Goal: Task Accomplishment & Management: Use online tool/utility

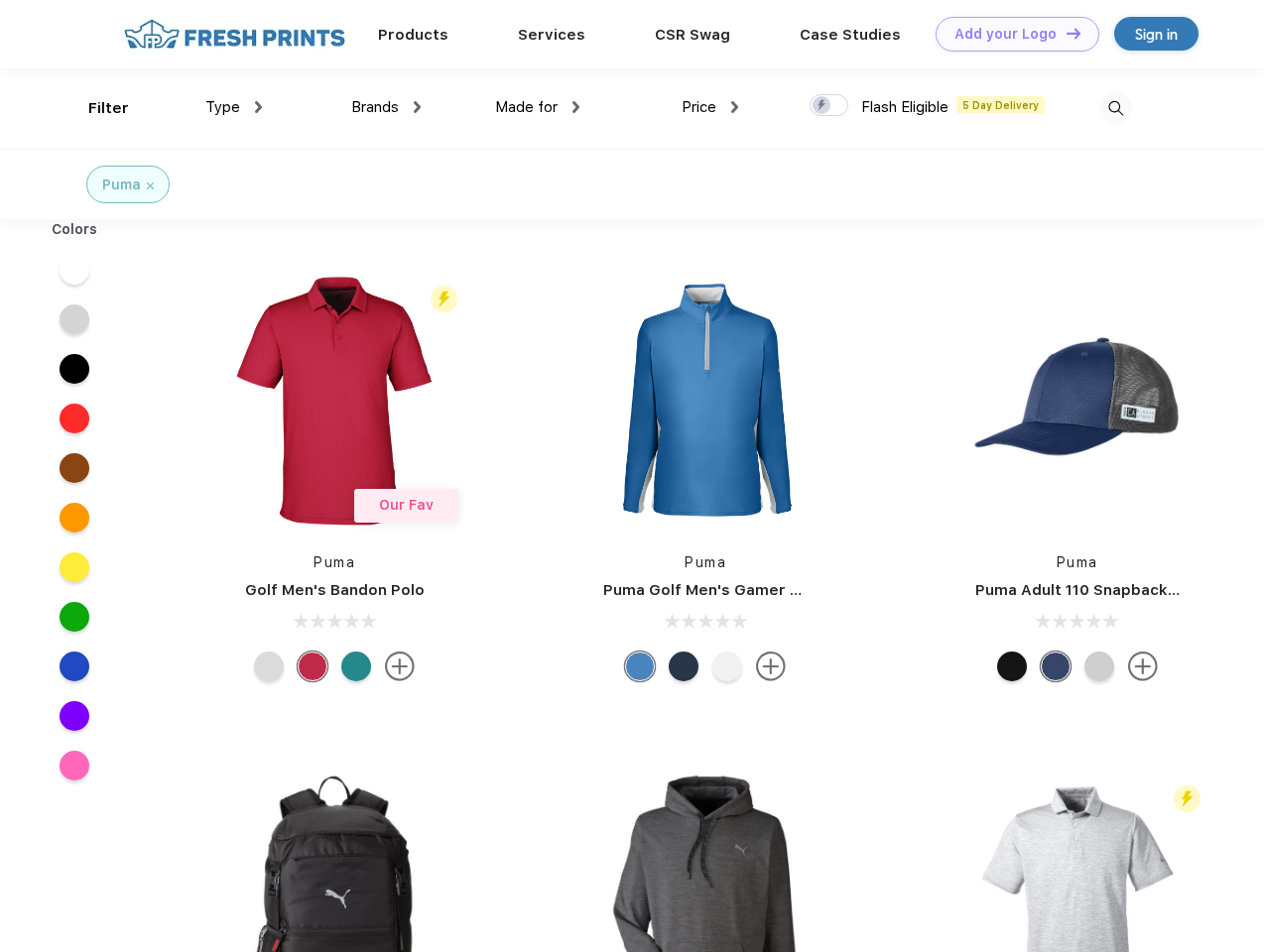
scroll to position [1, 0]
click at [1010, 34] on link "Add your Logo Design Tool" at bounding box center [1017, 34] width 164 height 35
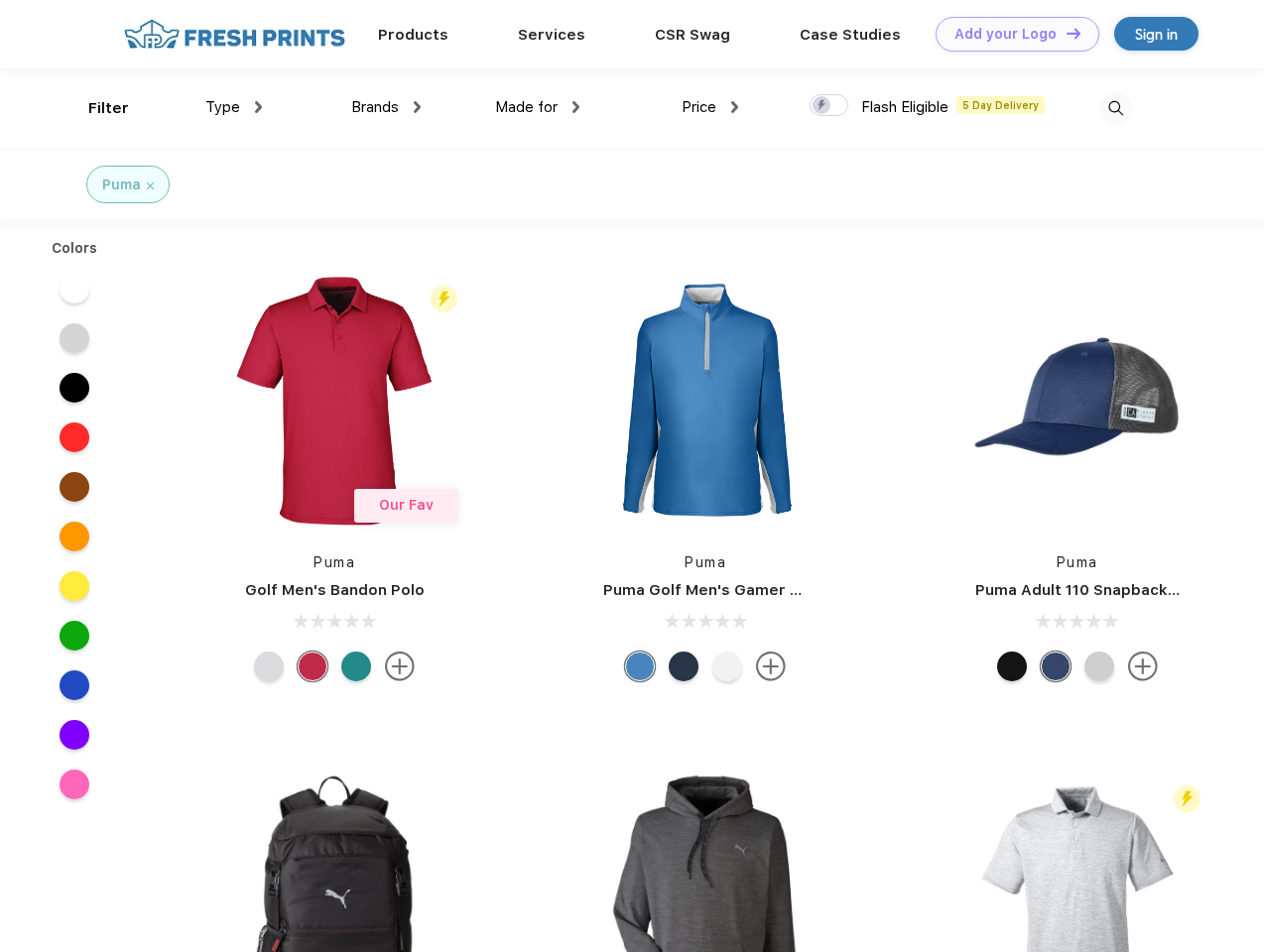
click at [0, 0] on div "Design Tool" at bounding box center [0, 0] width 0 height 0
click at [1064, 33] on link "Add your Logo Design Tool" at bounding box center [1017, 34] width 164 height 35
click at [95, 108] on div "Filter" at bounding box center [108, 108] width 41 height 23
click at [235, 107] on span "Type" at bounding box center [223, 107] width 35 height 18
click at [386, 107] on span "Brands" at bounding box center [375, 107] width 48 height 18
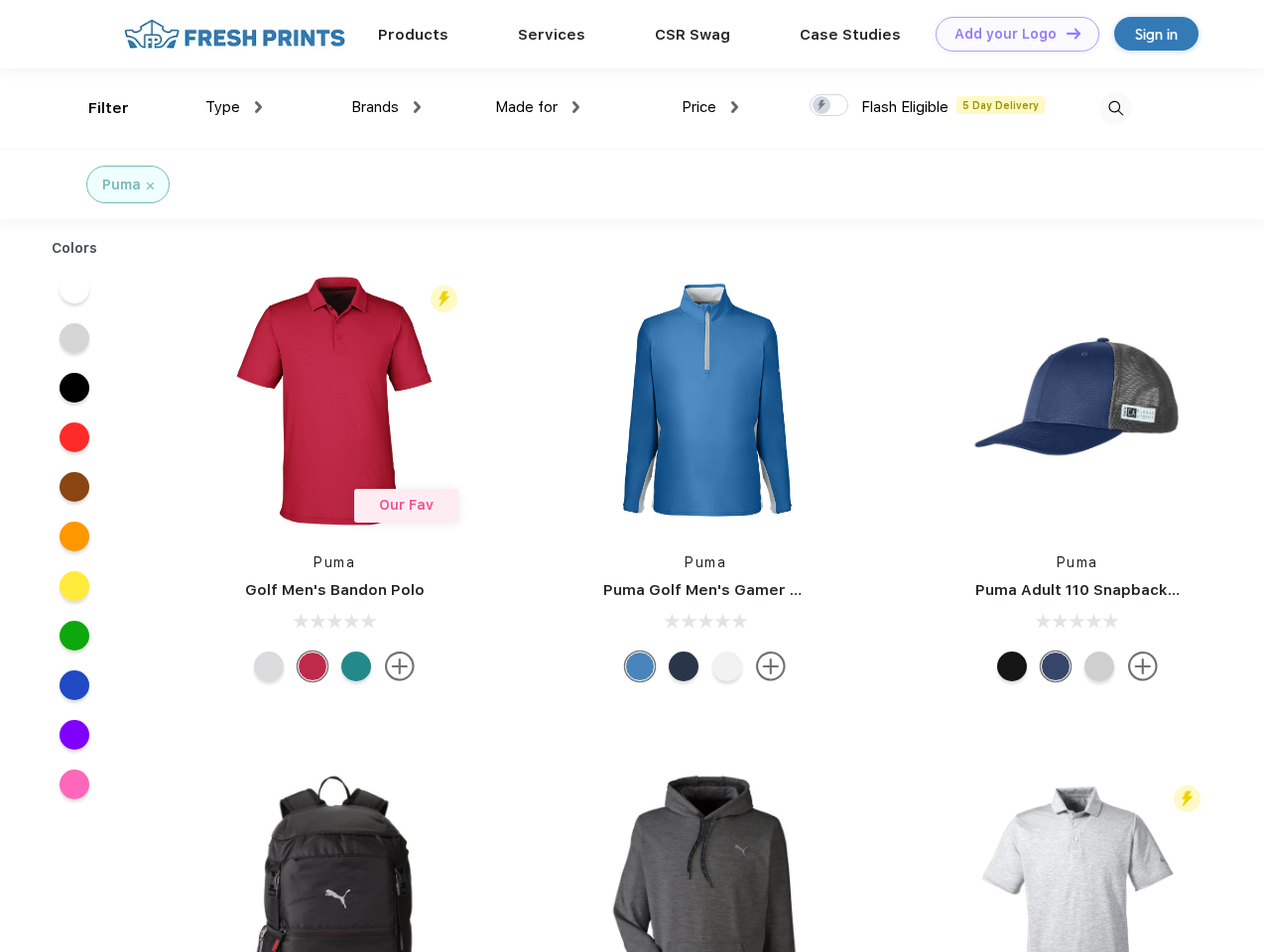
click at [538, 107] on span "Made for" at bounding box center [526, 107] width 63 height 18
click at [711, 107] on span "Price" at bounding box center [699, 107] width 35 height 18
click at [829, 106] on div at bounding box center [828, 105] width 39 height 22
click at [822, 106] on input "checkbox" at bounding box center [815, 99] width 13 height 13
click at [1115, 108] on img at bounding box center [1115, 108] width 33 height 33
